Goal: Task Accomplishment & Management: Manage account settings

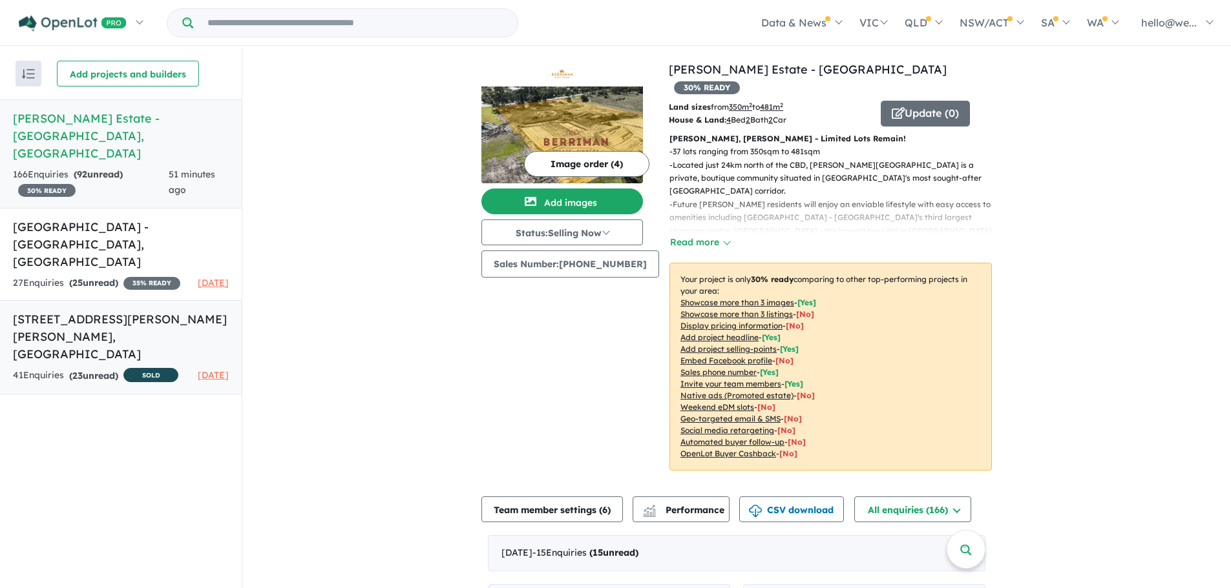
click at [130, 368] on div "41 Enquir ies ( 23 unread) SOLD" at bounding box center [95, 376] width 165 height 16
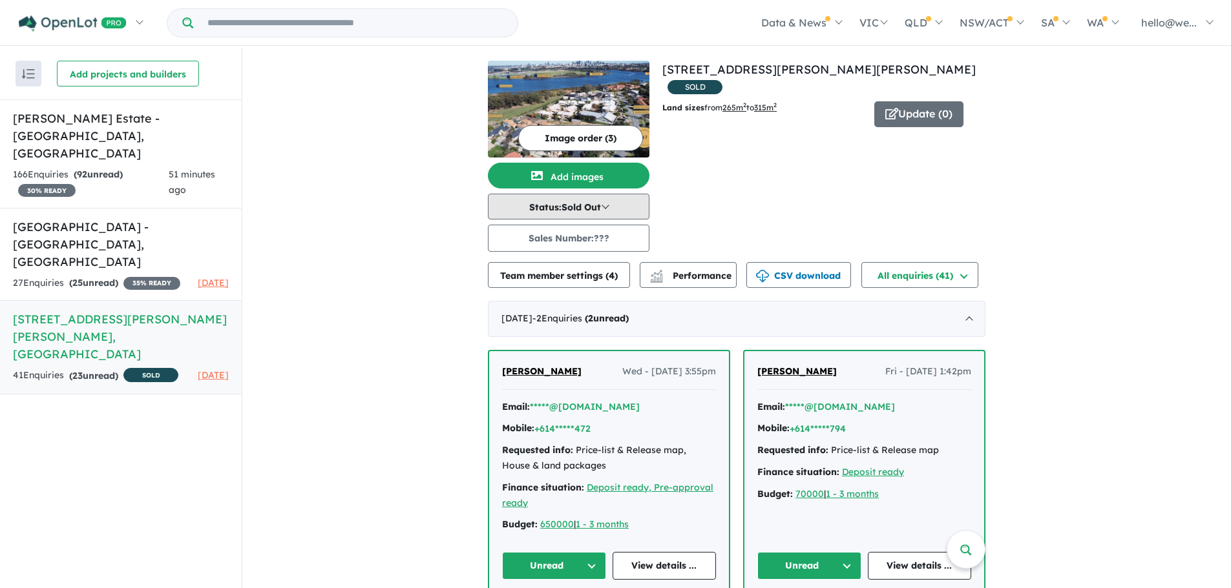
click at [552, 211] on button "Status: Sold Out" at bounding box center [568, 207] width 161 height 26
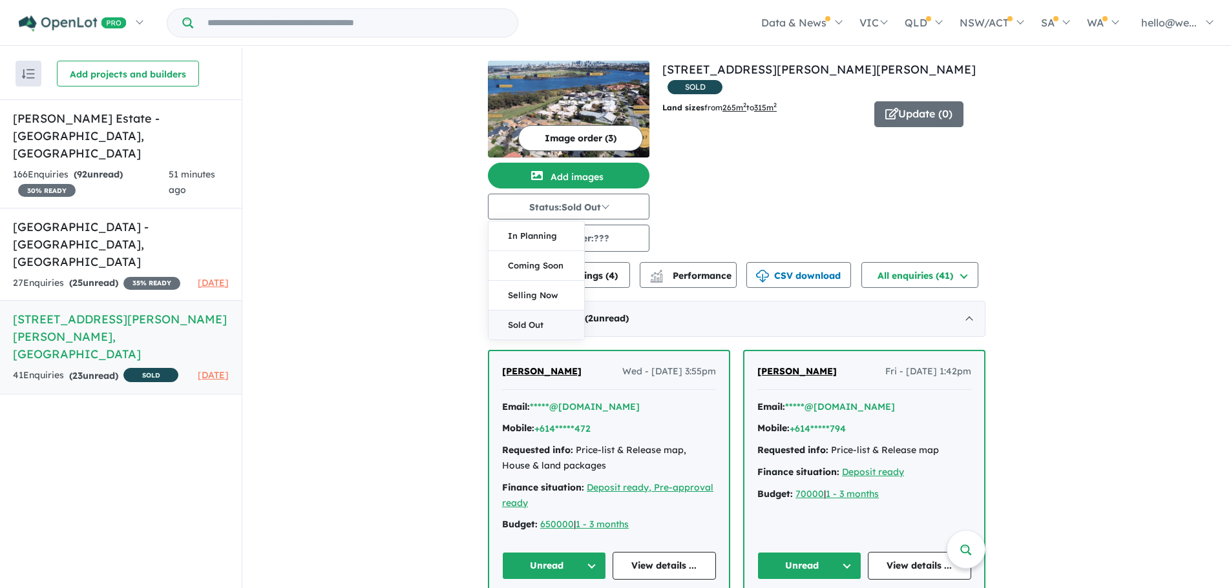
click at [529, 326] on button "Sold Out" at bounding box center [536, 325] width 96 height 29
click at [592, 279] on button "Team member settings ( 4 )" at bounding box center [559, 275] width 142 height 26
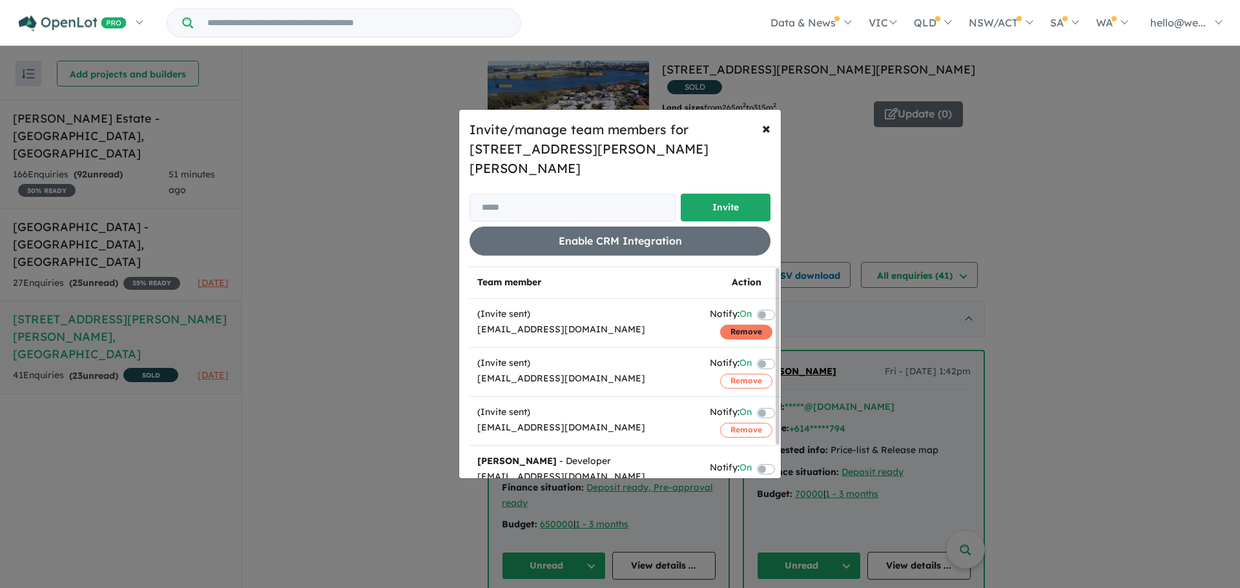
click at [747, 325] on button "Remove" at bounding box center [746, 332] width 52 height 14
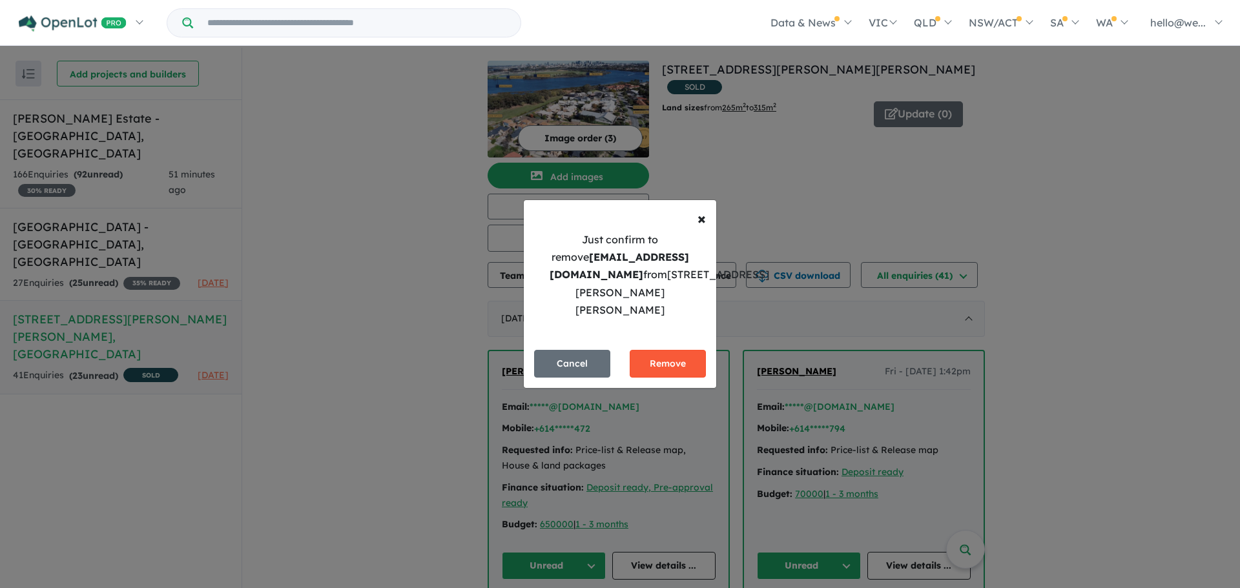
click at [698, 350] on button "Remove" at bounding box center [668, 364] width 76 height 28
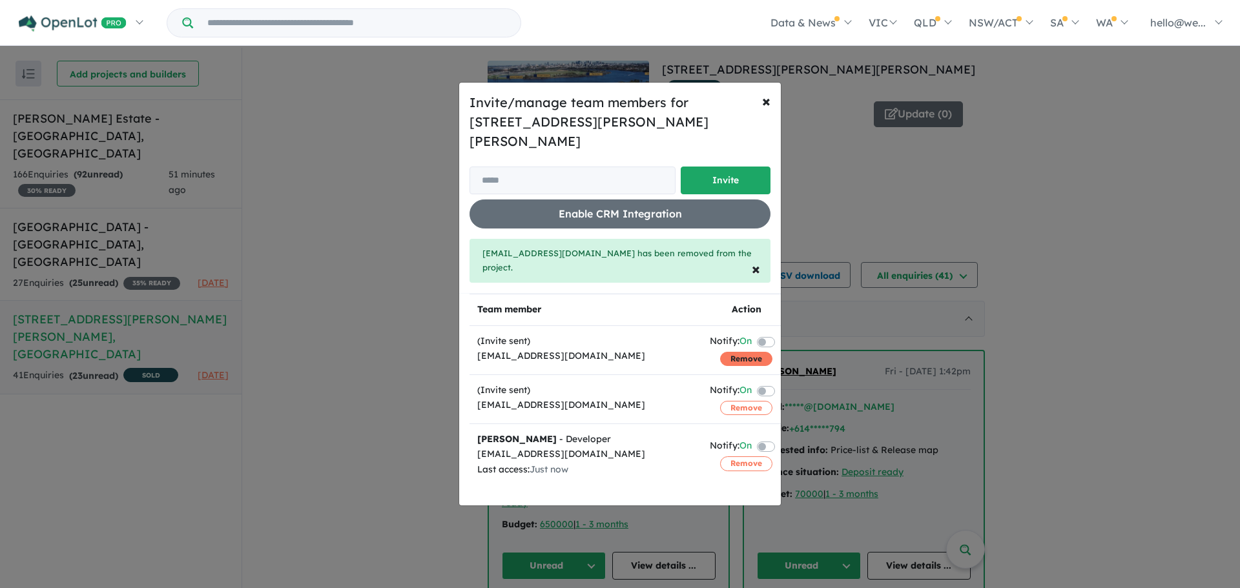
click at [722, 352] on button "Remove" at bounding box center [746, 359] width 52 height 14
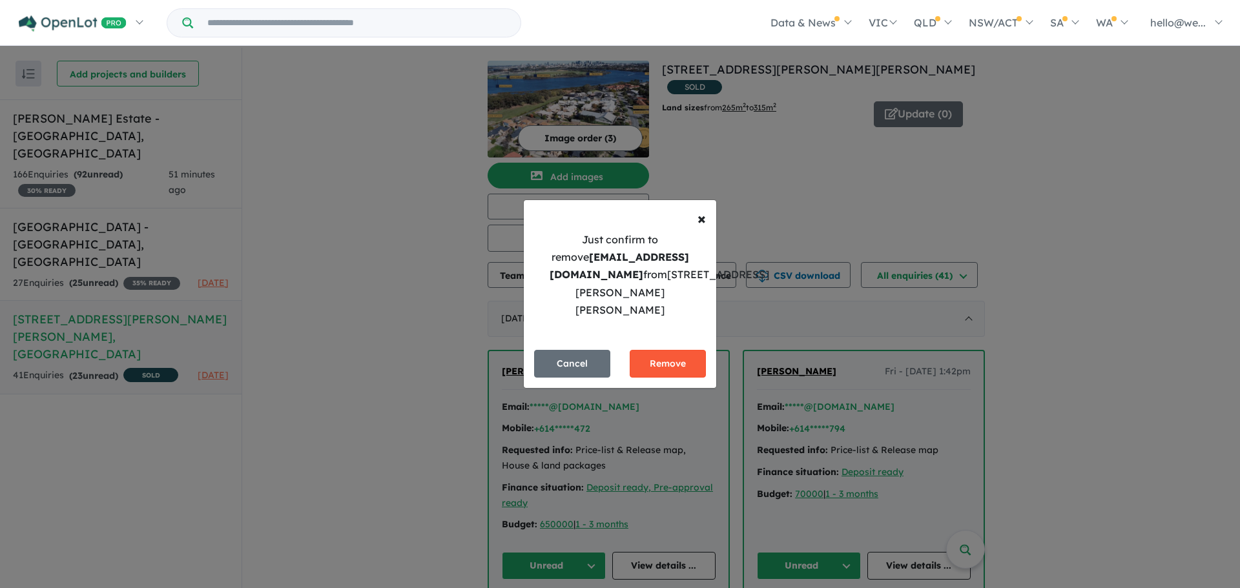
click at [694, 358] on button "Remove" at bounding box center [668, 364] width 76 height 28
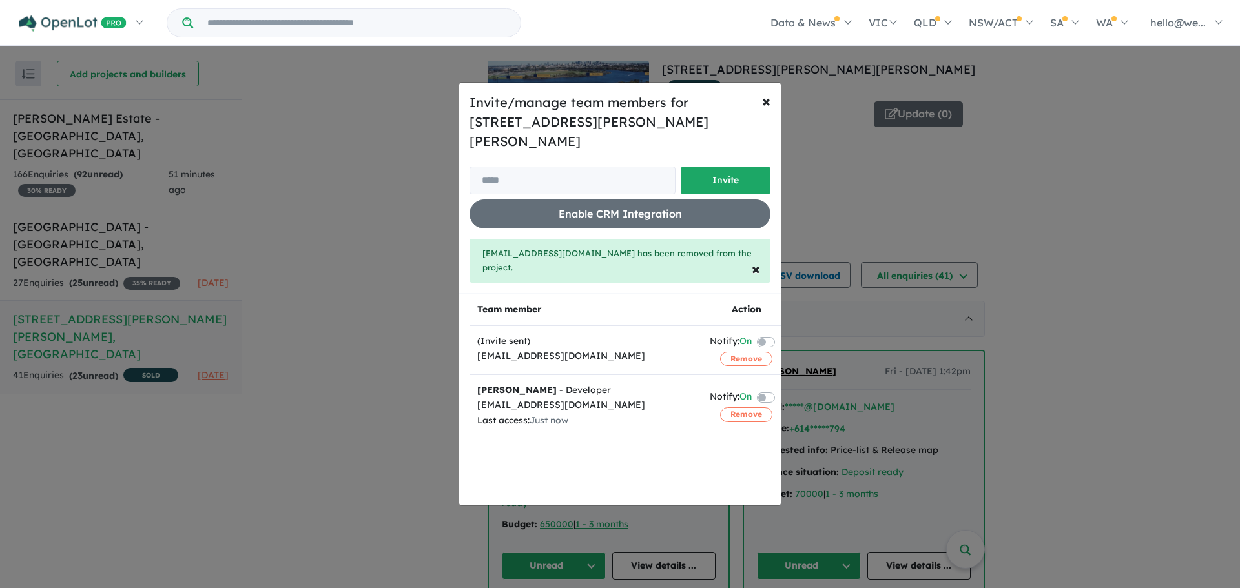
click at [869, 253] on div "Invite/manage team members for 47 Kirkham Hill Terrace - Maylands Invite Enable…" at bounding box center [620, 294] width 1240 height 588
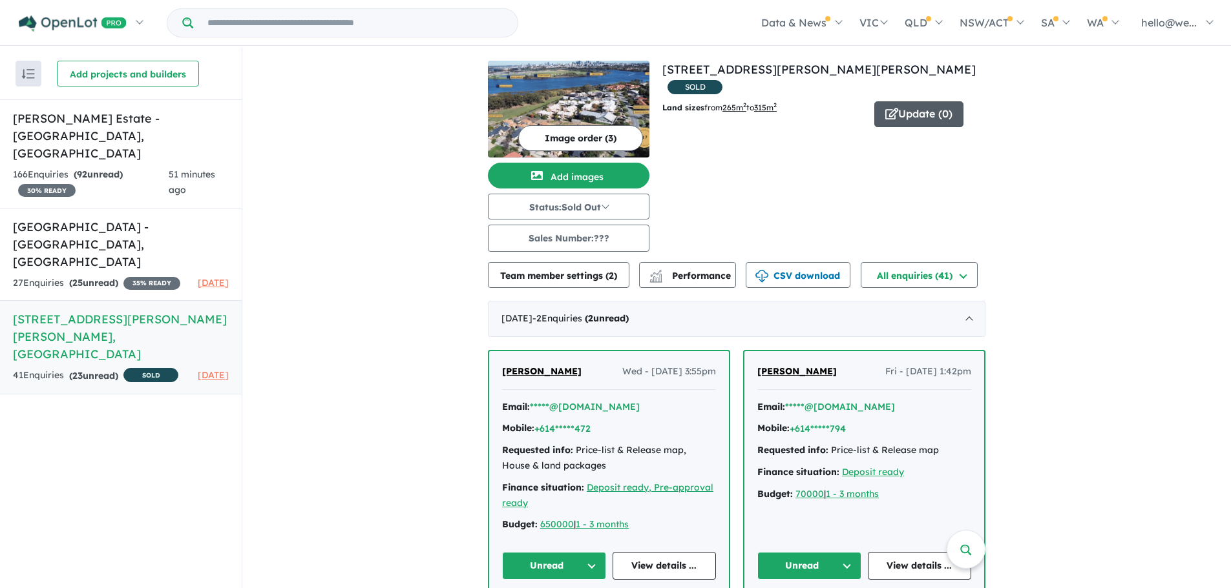
click at [898, 102] on button "Update ( 0 )" at bounding box center [918, 114] width 89 height 26
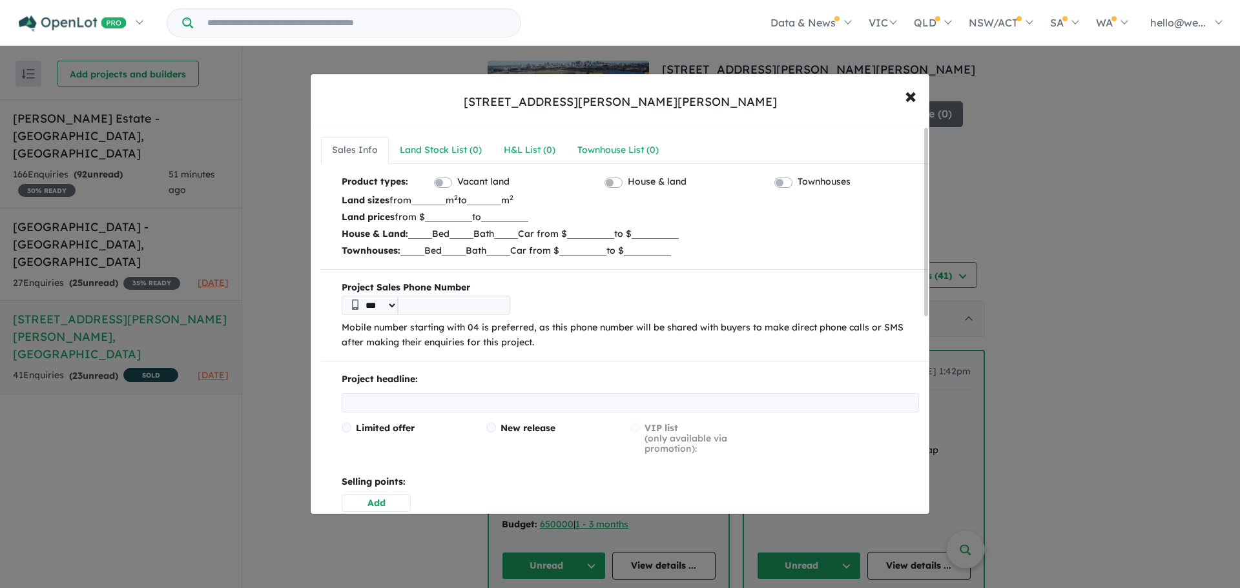
drag, startPoint x: 521, startPoint y: 204, endPoint x: 478, endPoint y: 205, distance: 42.6
click at [478, 205] on p "Land sizes from *** m 2 to *** m 2" at bounding box center [630, 200] width 577 height 17
drag, startPoint x: 448, startPoint y: 198, endPoint x: 397, endPoint y: 207, distance: 51.8
click at [397, 207] on p "Land sizes from *** m 2 to m 2" at bounding box center [630, 200] width 577 height 17
click at [457, 187] on label "Vacant land" at bounding box center [483, 182] width 52 height 16
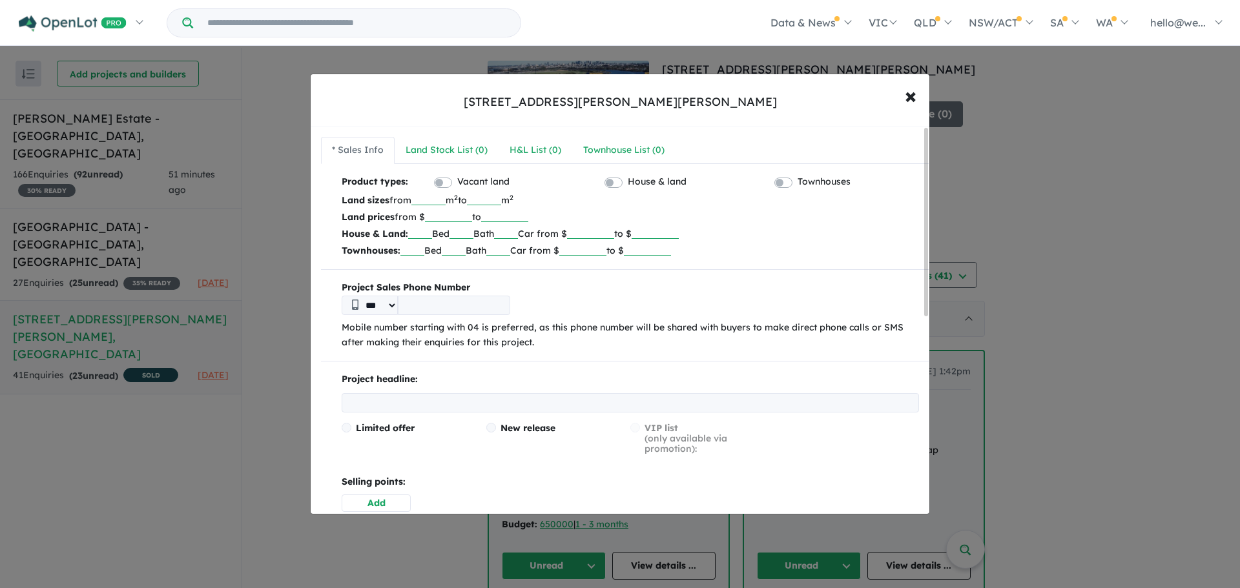
click at [628, 184] on label "House & land" at bounding box center [657, 182] width 59 height 16
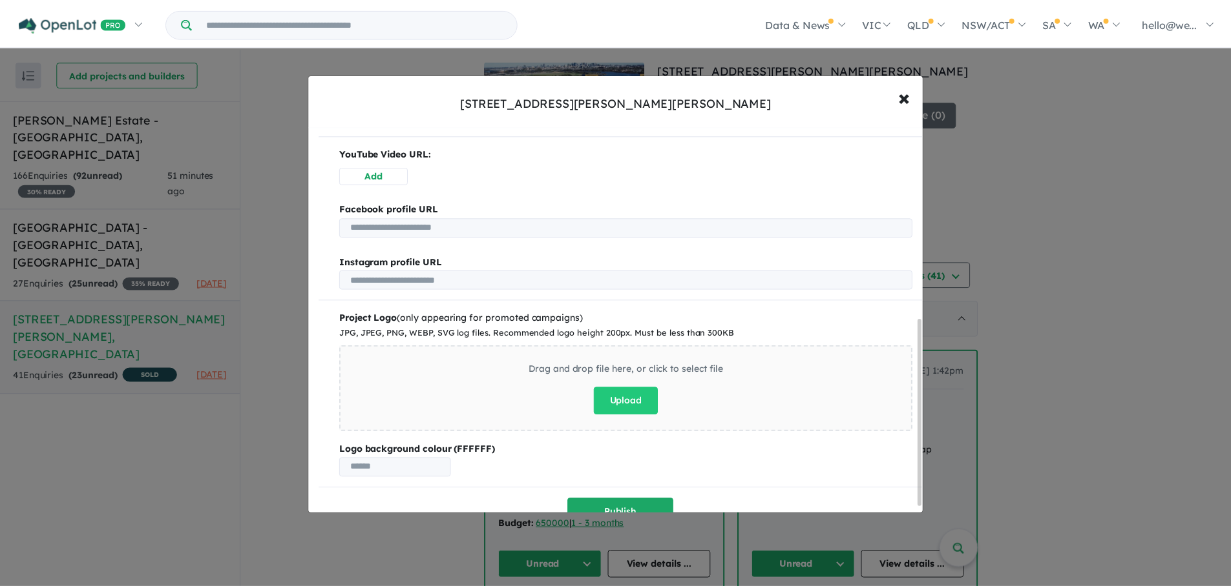
scroll to position [410, 0]
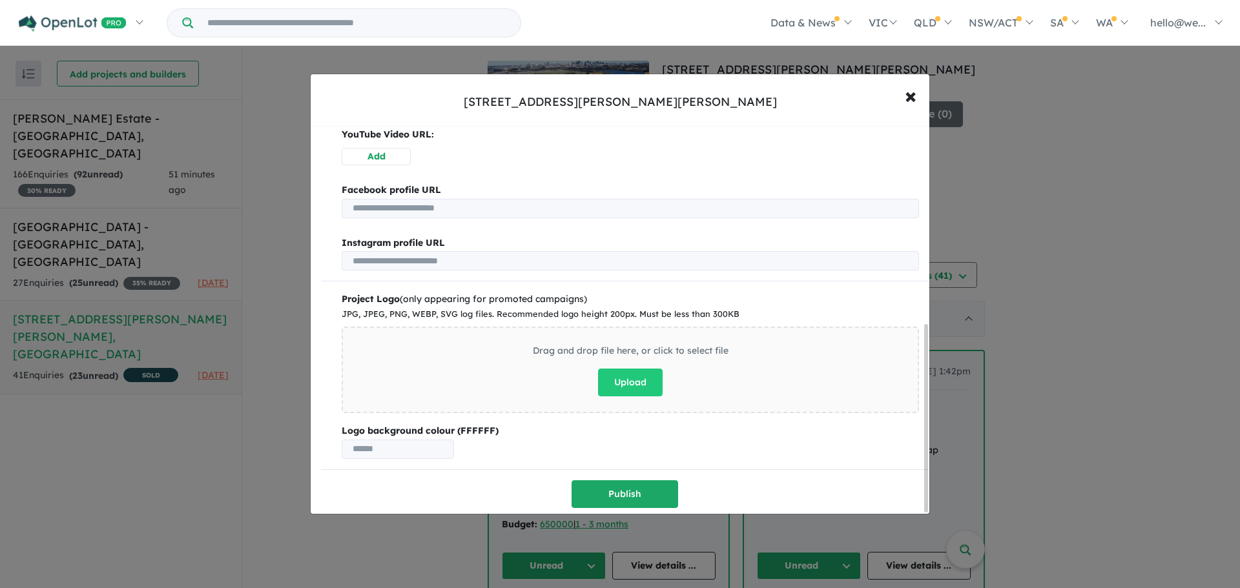
click at [223, 479] on div "47 Kirkham Hill Terrace - Maylands × Close * Sales Info Land Stock List ( 0 ) H…" at bounding box center [620, 294] width 1240 height 588
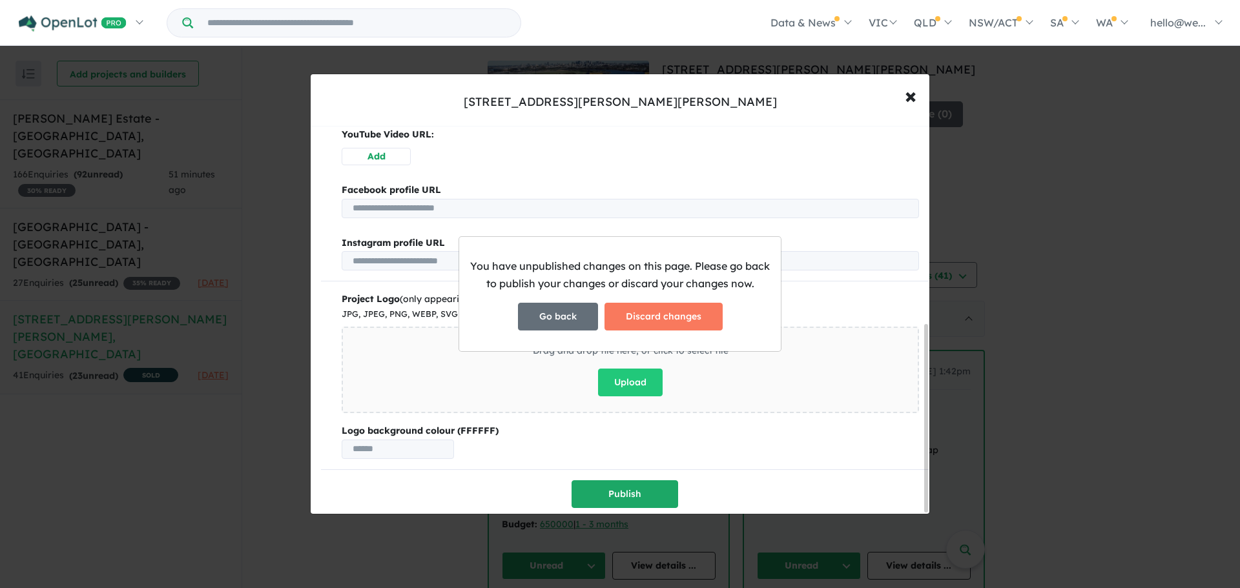
click at [551, 329] on button "Go back" at bounding box center [558, 317] width 80 height 28
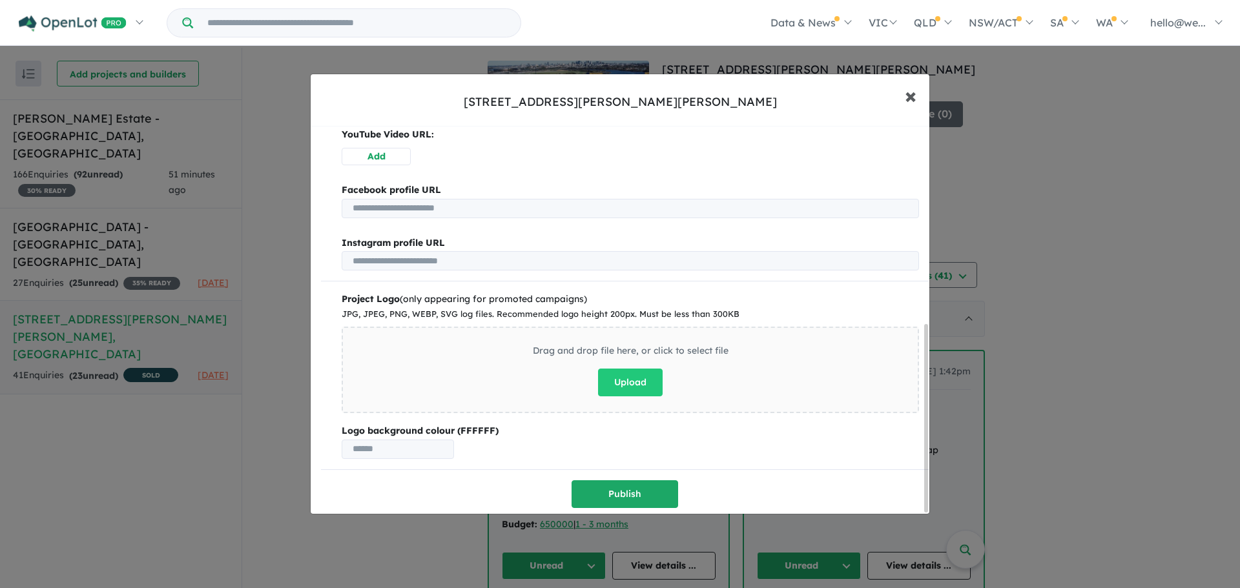
click at [922, 99] on button "× Close" at bounding box center [910, 95] width 37 height 35
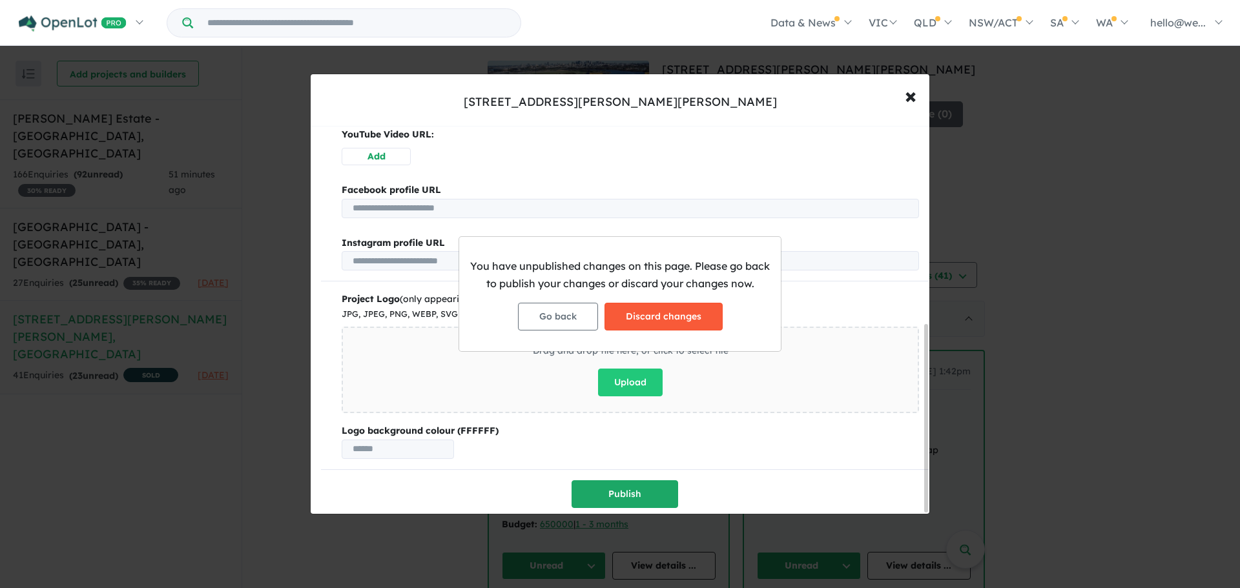
click at [688, 315] on button "Discard changes" at bounding box center [664, 317] width 118 height 28
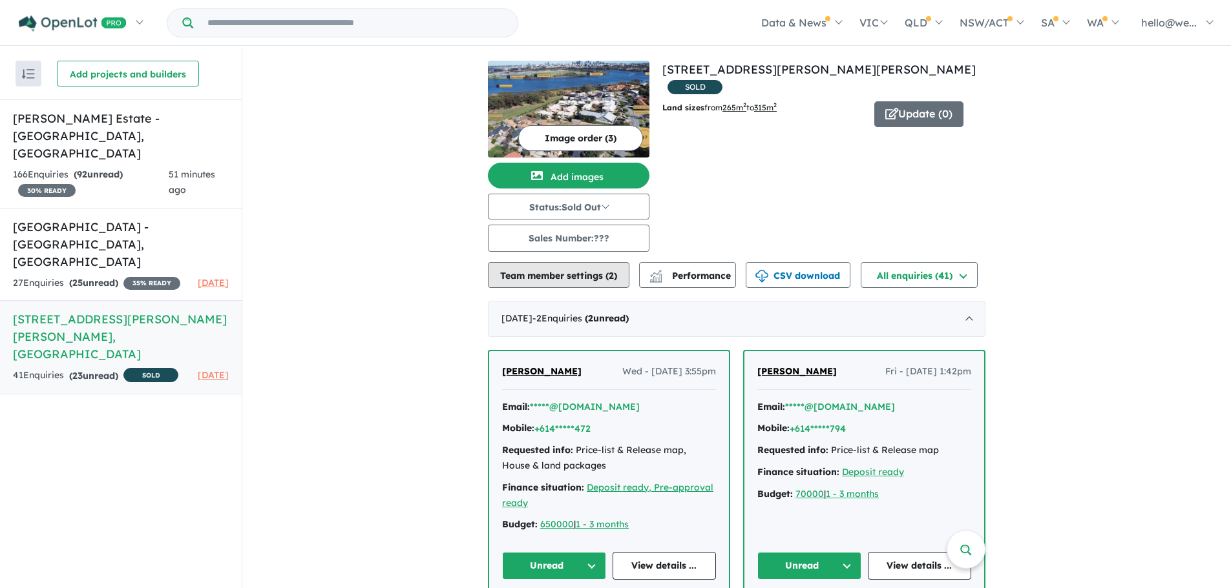
click at [586, 266] on button "Team member settings ( 2 )" at bounding box center [558, 275] width 141 height 26
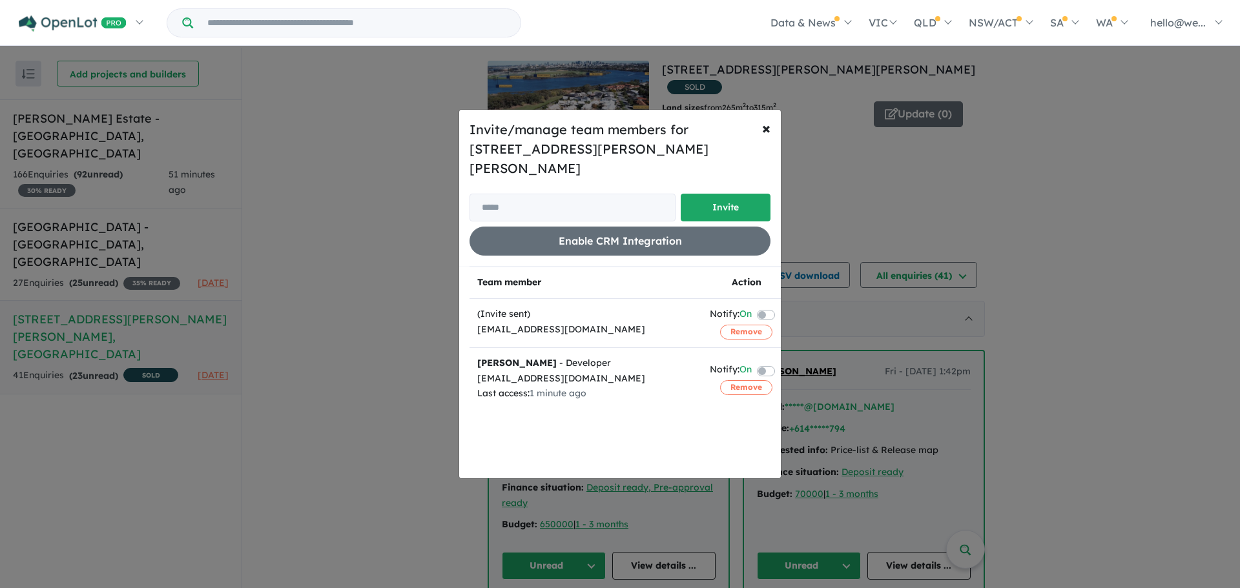
click at [800, 140] on div "Invite/manage team members for 47 Kirkham Hill Terrace - Maylands Invite Enable…" at bounding box center [620, 294] width 1240 height 588
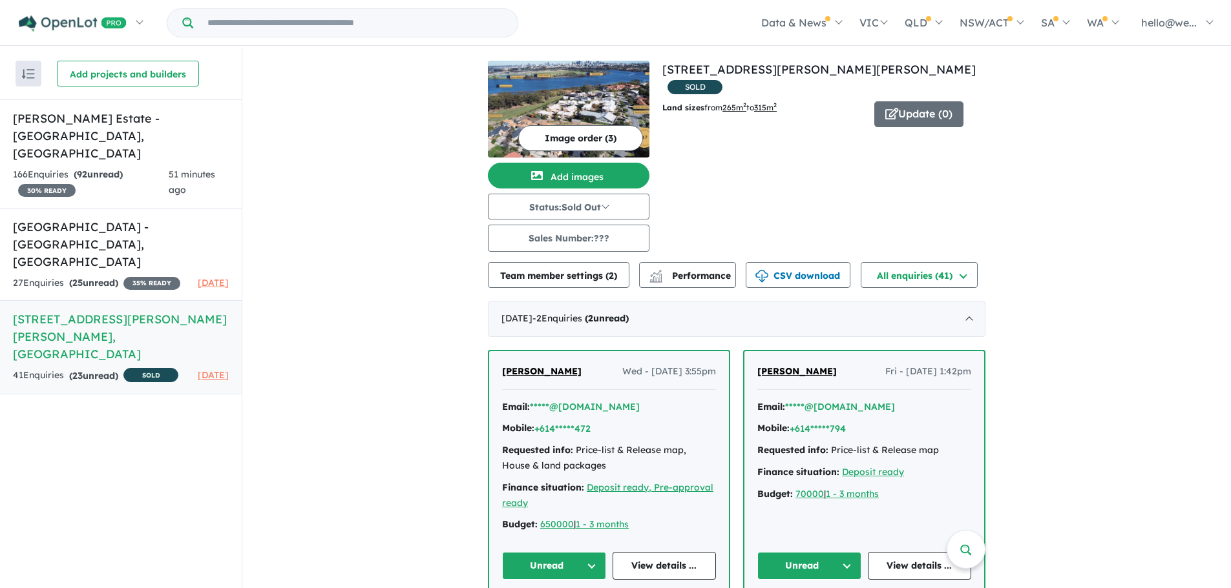
click at [552, 285] on button "Team member settings ( 2 )" at bounding box center [558, 275] width 141 height 26
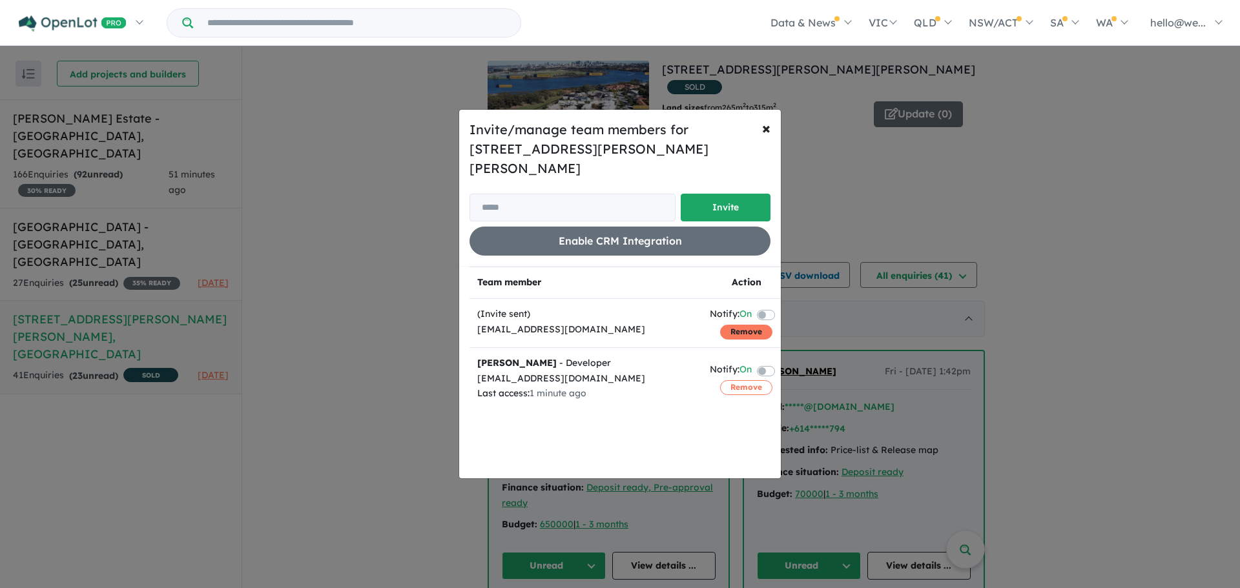
click at [723, 325] on button "Remove" at bounding box center [746, 332] width 52 height 14
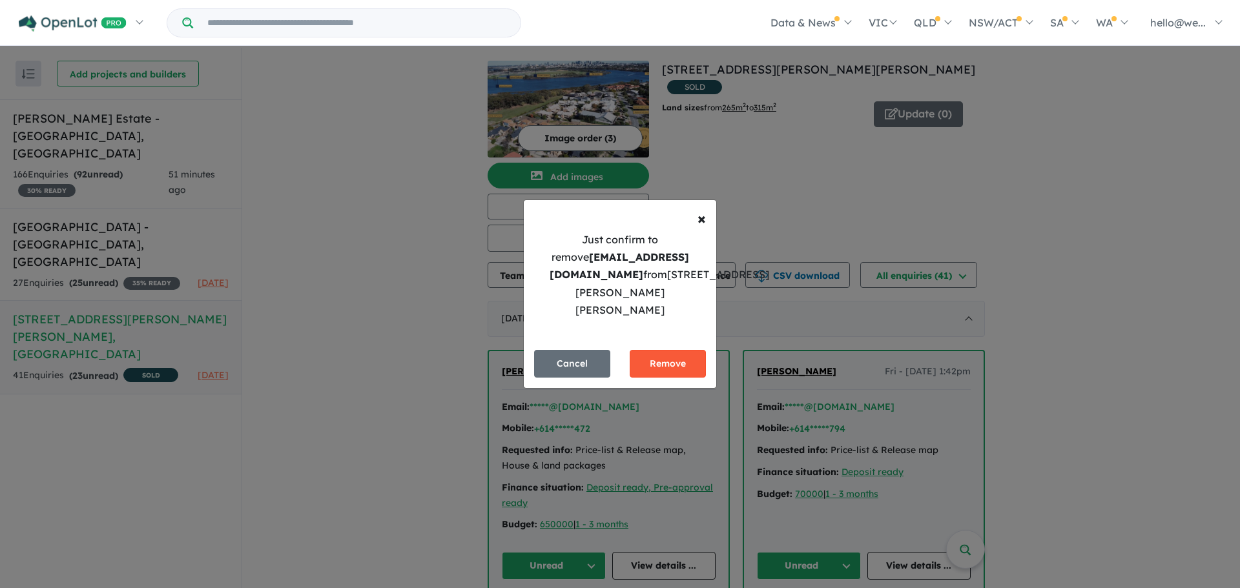
click at [685, 351] on button "Remove" at bounding box center [668, 364] width 76 height 28
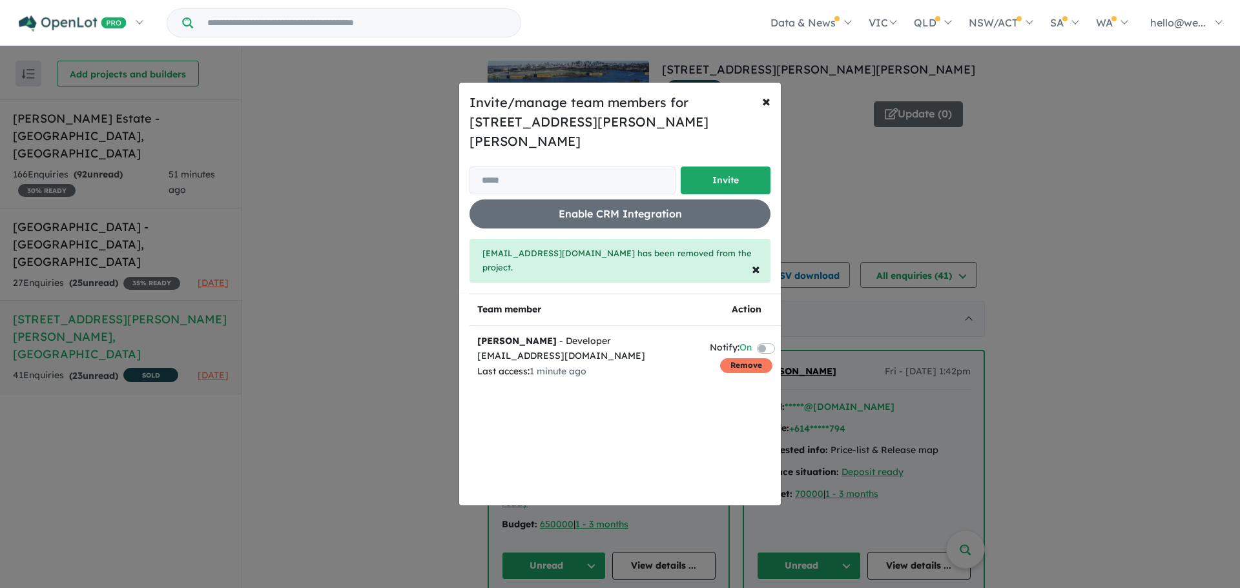
click at [729, 358] on button "Remove" at bounding box center [746, 365] width 52 height 14
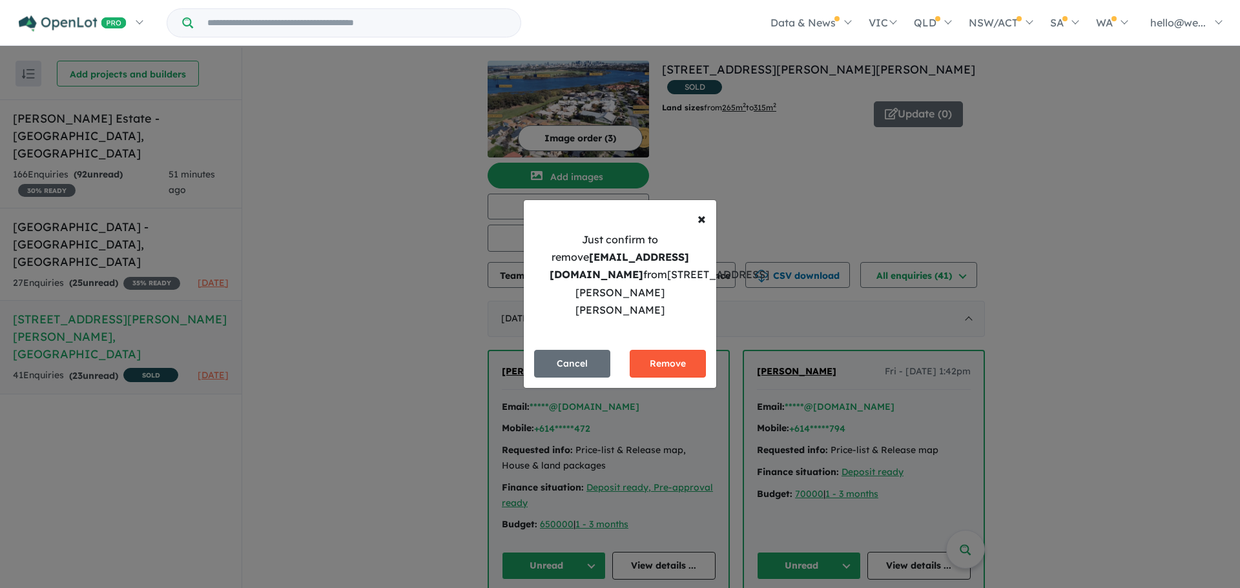
click at [675, 359] on button "Remove" at bounding box center [668, 364] width 76 height 28
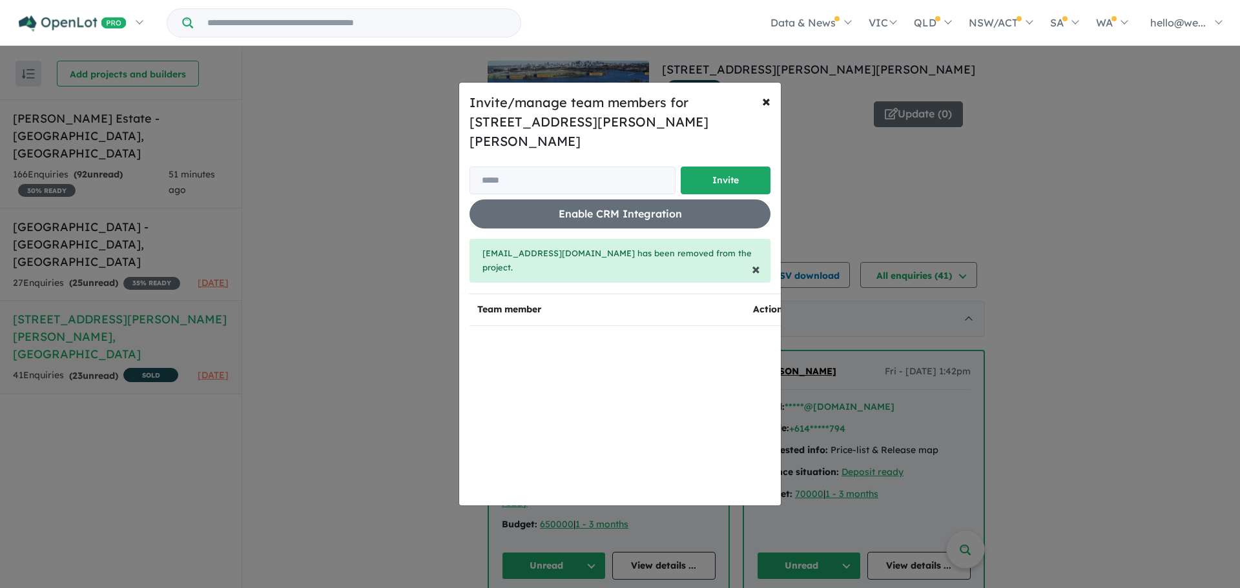
click at [754, 259] on span "×" at bounding box center [756, 268] width 8 height 19
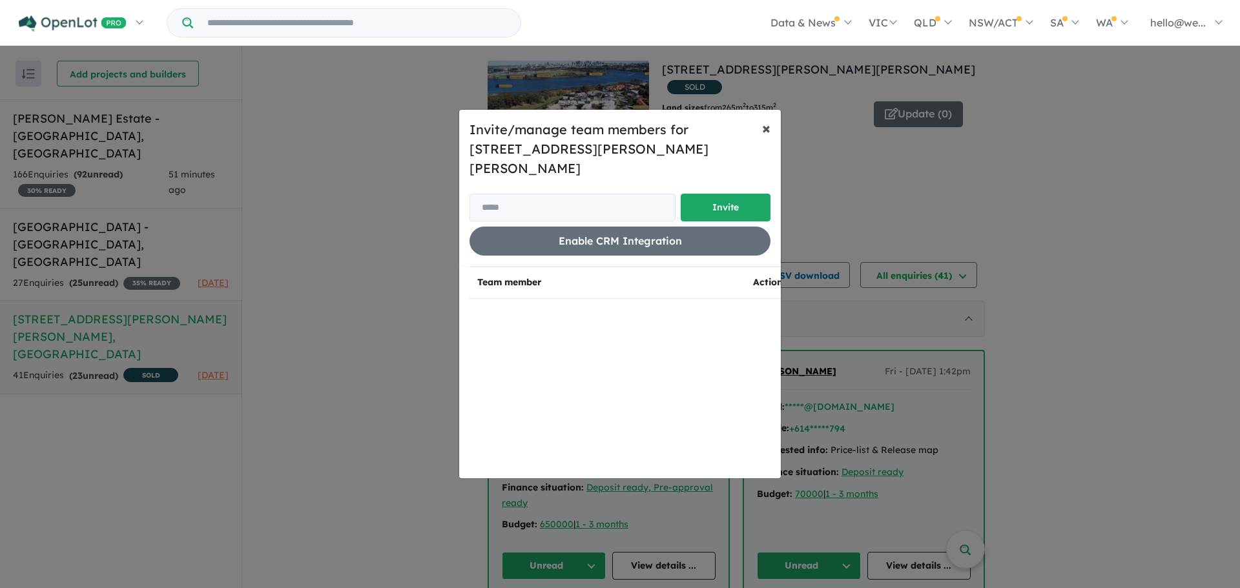
click at [762, 121] on button "× Close" at bounding box center [766, 128] width 29 height 36
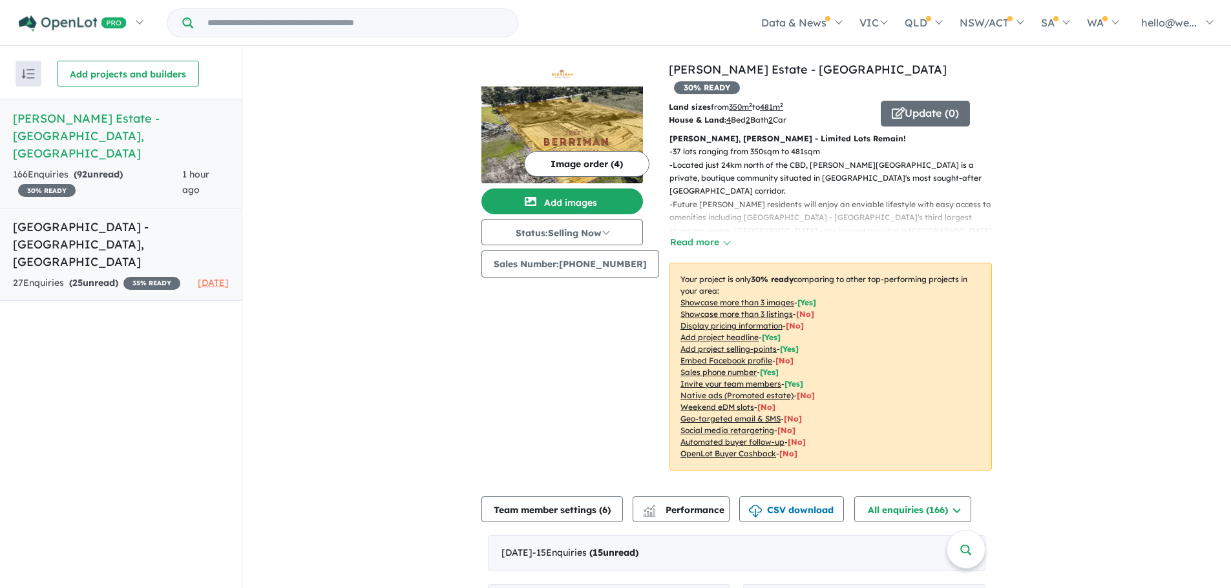
click at [127, 218] on h5 "[GEOGRAPHIC_DATA] - [GEOGRAPHIC_DATA] , [GEOGRAPHIC_DATA]" at bounding box center [121, 244] width 216 height 52
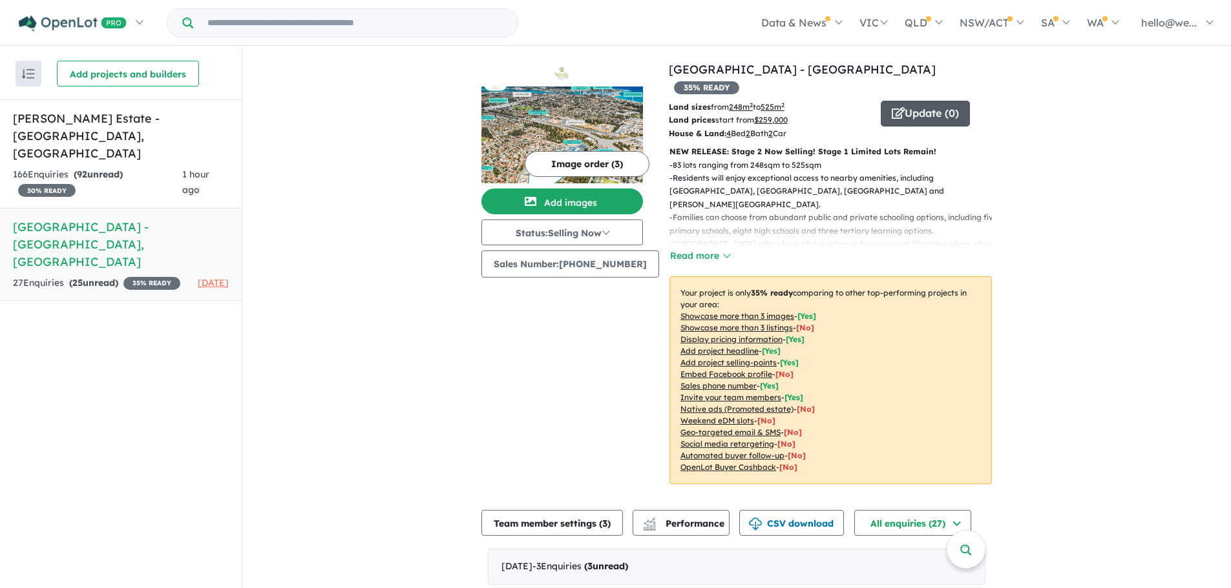
click at [898, 101] on button "Update ( 0 )" at bounding box center [924, 114] width 89 height 26
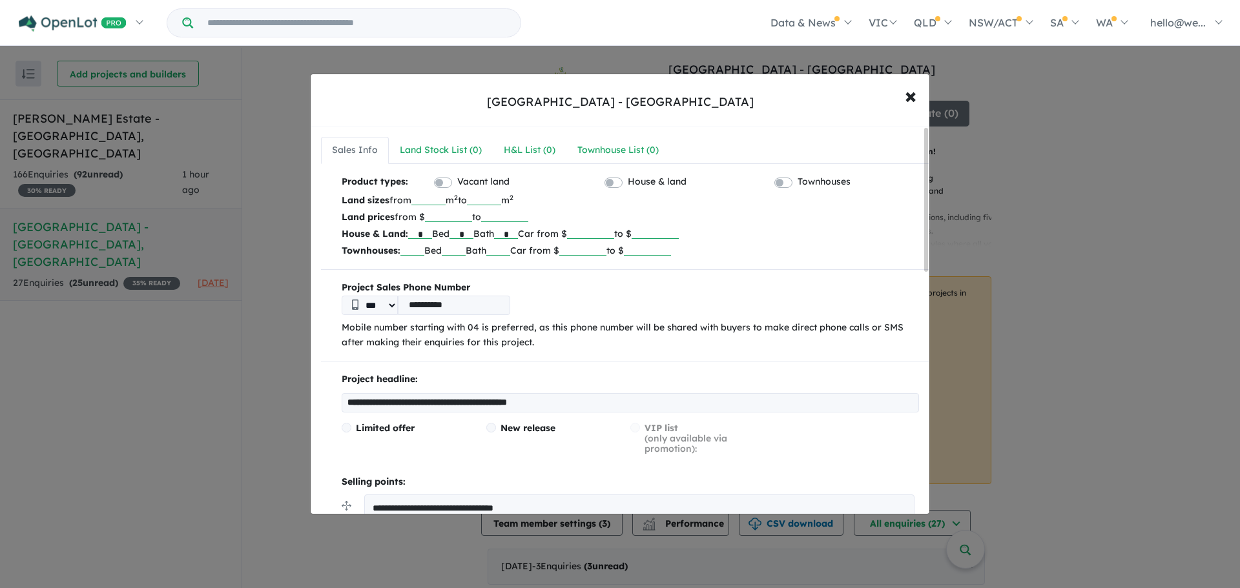
drag, startPoint x: 484, startPoint y: 400, endPoint x: 304, endPoint y: 399, distance: 179.6
click at [304, 399] on div "**********" at bounding box center [620, 294] width 1240 height 588
click at [442, 402] on input "**********" at bounding box center [630, 402] width 577 height 19
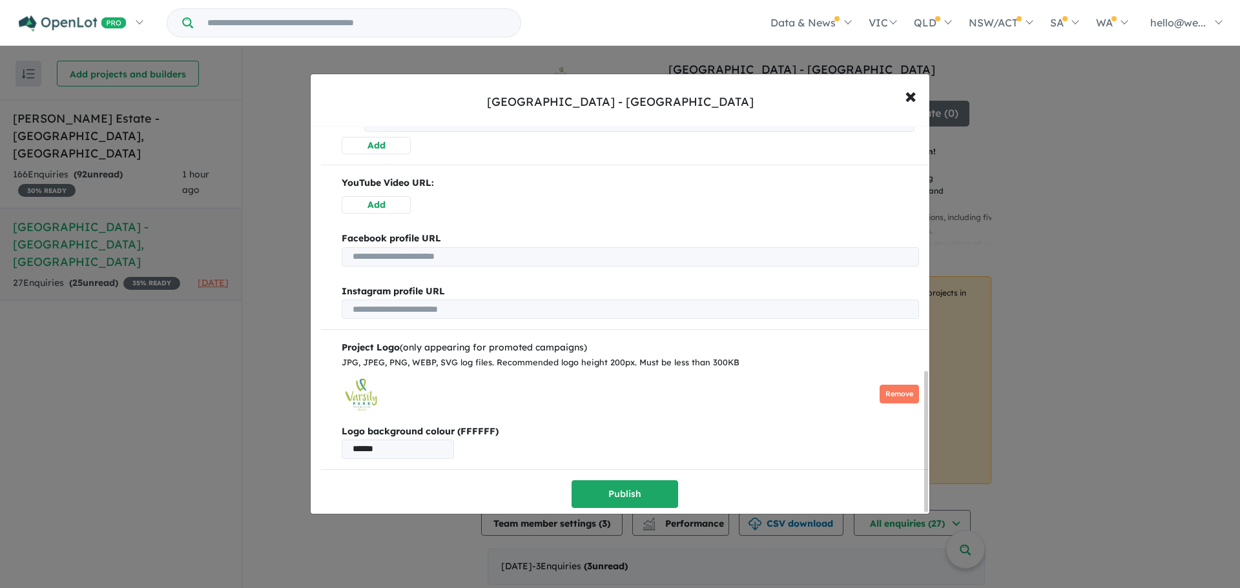
scroll to position [679, 0]
type input "**********"
click at [616, 489] on button "Publish" at bounding box center [625, 495] width 107 height 28
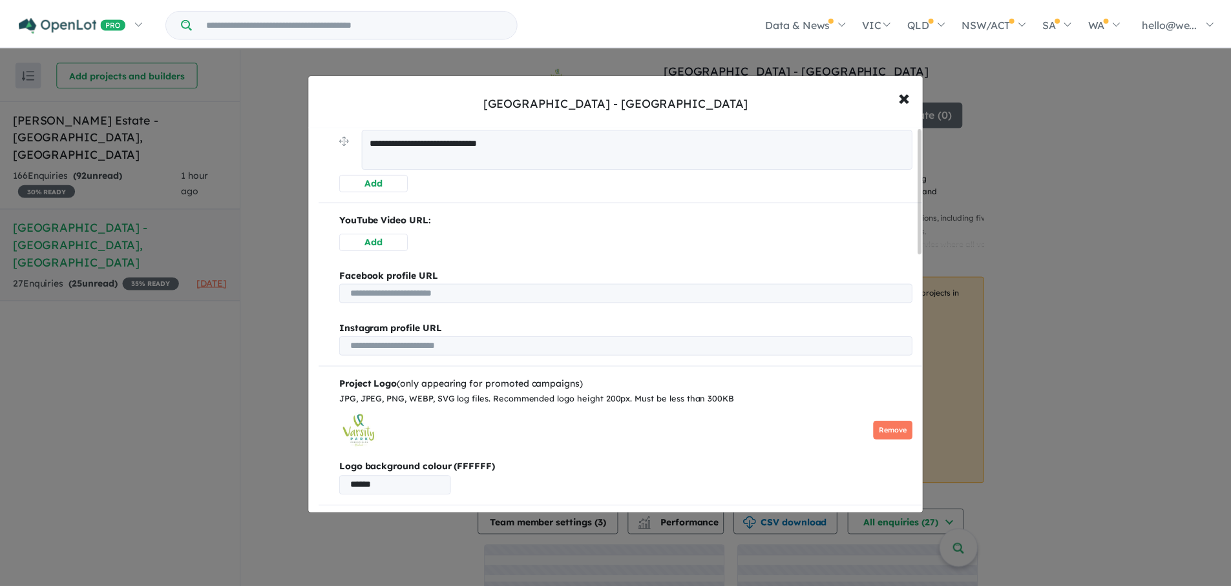
scroll to position [0, 0]
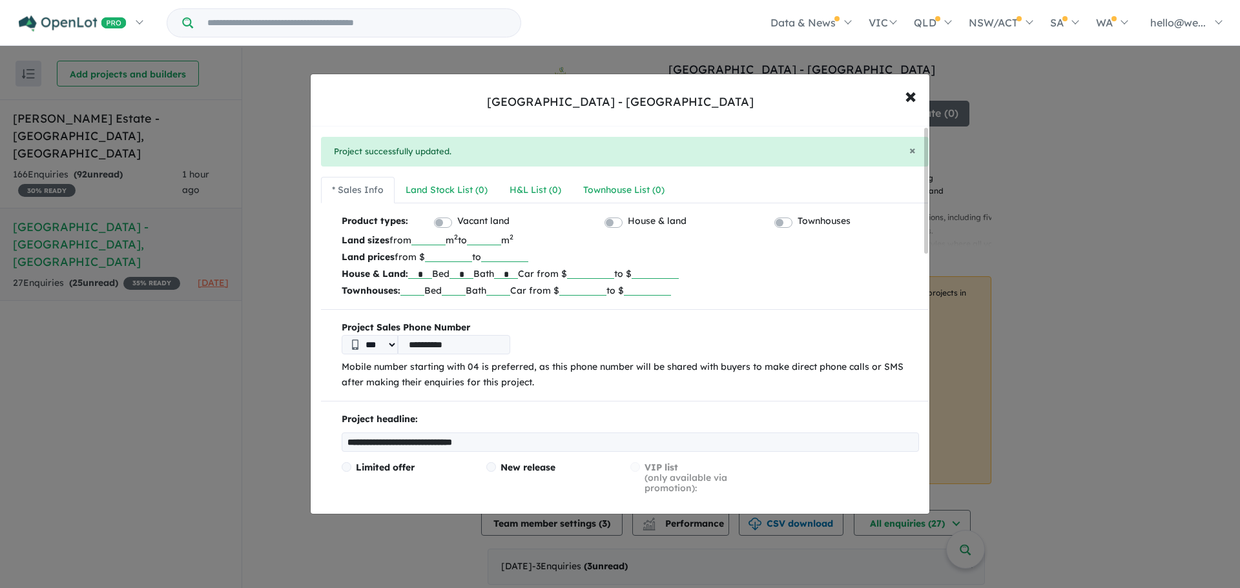
click at [291, 306] on div "**********" at bounding box center [620, 294] width 1240 height 588
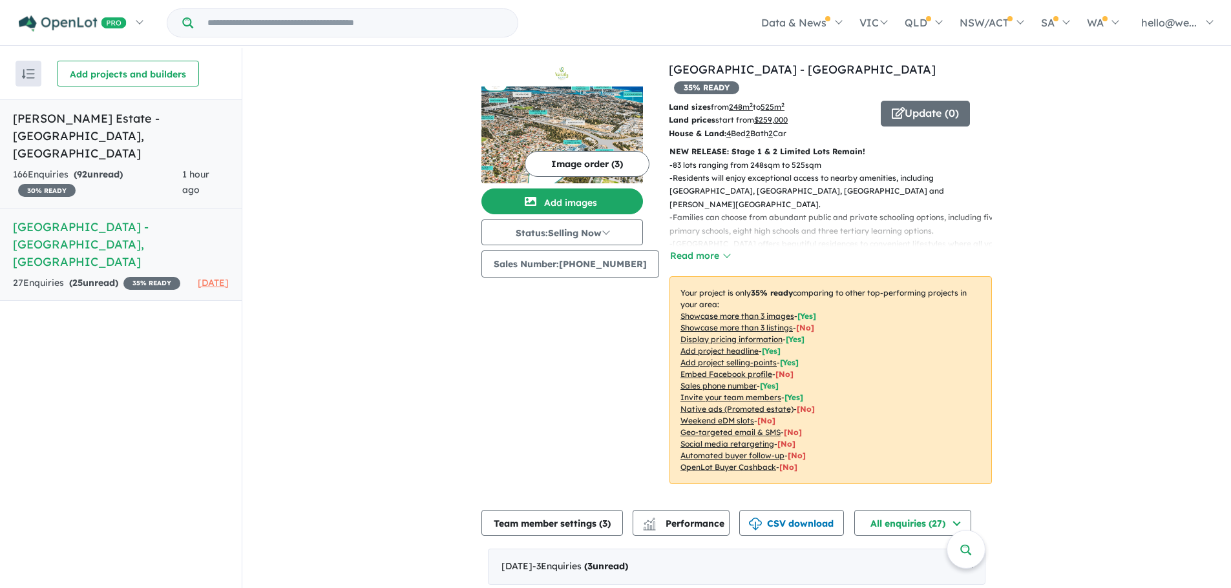
click at [133, 167] on div "166 Enquir ies ( 92 unread) 30 % READY" at bounding box center [97, 182] width 169 height 31
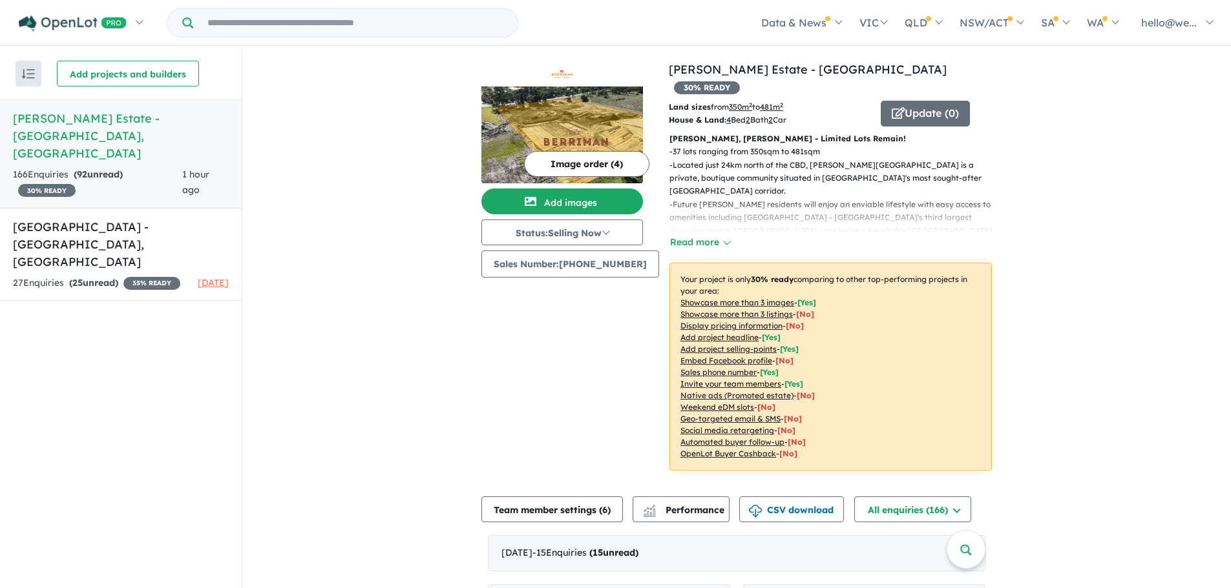
click at [560, 159] on button "Image order ( 4 )" at bounding box center [586, 164] width 125 height 26
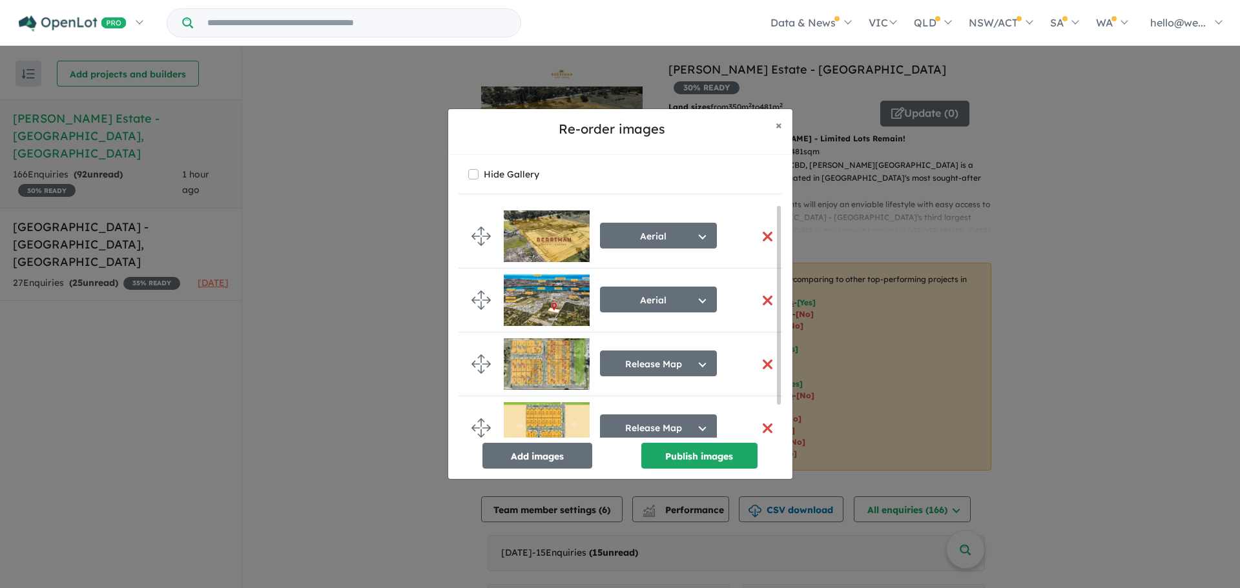
click at [758, 366] on button "button" at bounding box center [767, 365] width 27 height 28
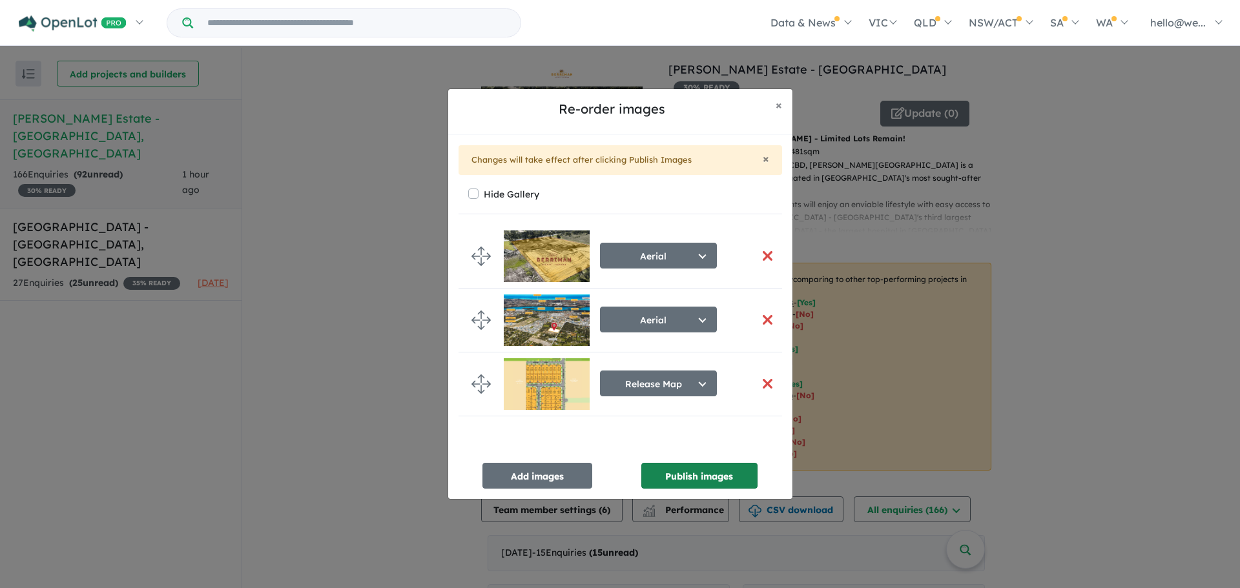
click at [718, 479] on button "Publish images" at bounding box center [699, 476] width 116 height 26
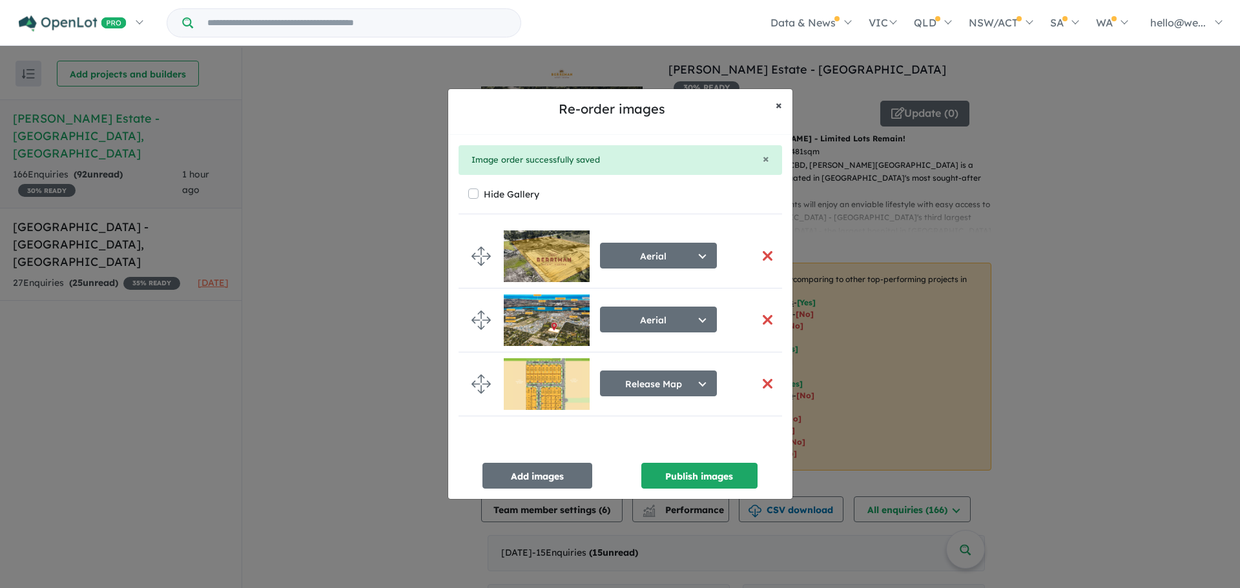
click at [773, 111] on button "× Close" at bounding box center [778, 105] width 27 height 32
